Goal: Find specific page/section: Find specific page/section

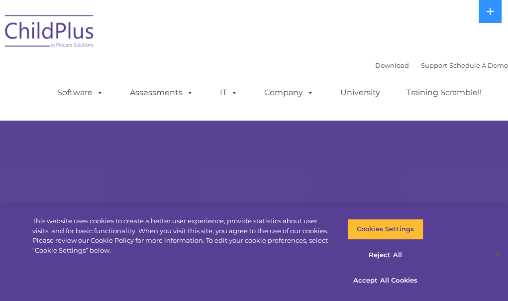
select select "MEDIUM"
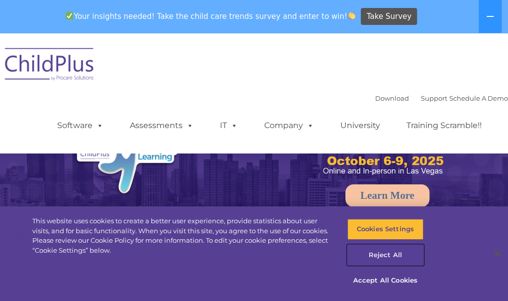
click at [389, 260] on button "Reject All" at bounding box center [386, 254] width 76 height 21
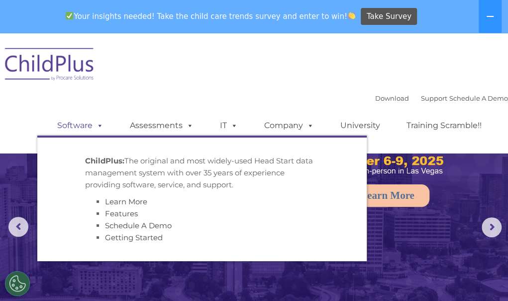
click at [56, 126] on link "Software" at bounding box center [80, 126] width 66 height 20
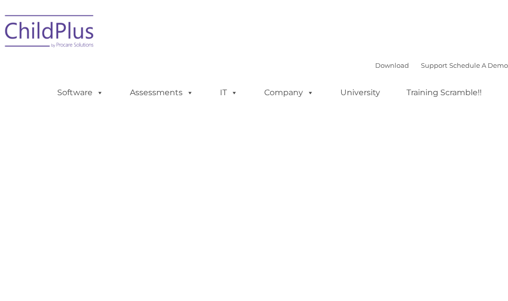
type input ""
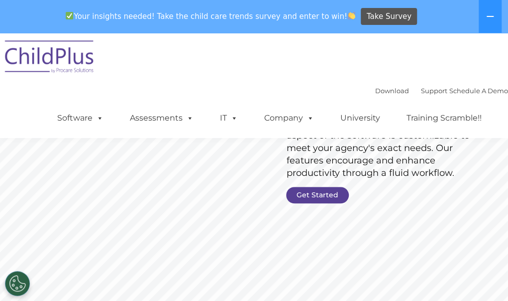
scroll to position [128, 0]
click at [302, 195] on link "Get Started" at bounding box center [317, 194] width 63 height 16
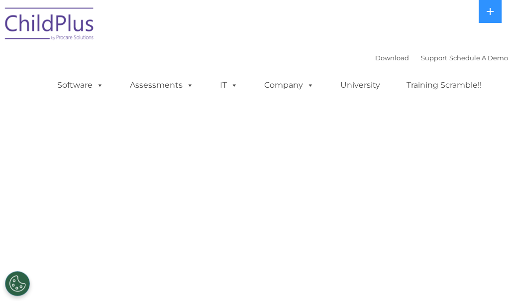
select select "MEDIUM"
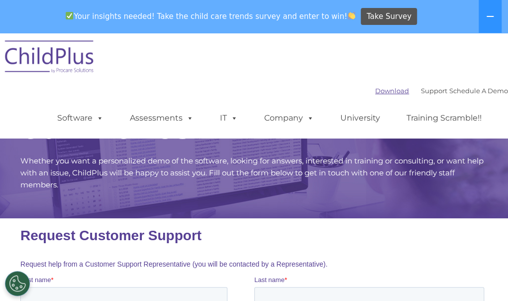
click at [375, 91] on link "Download" at bounding box center [392, 91] width 34 height 8
